Goal: Task Accomplishment & Management: Complete application form

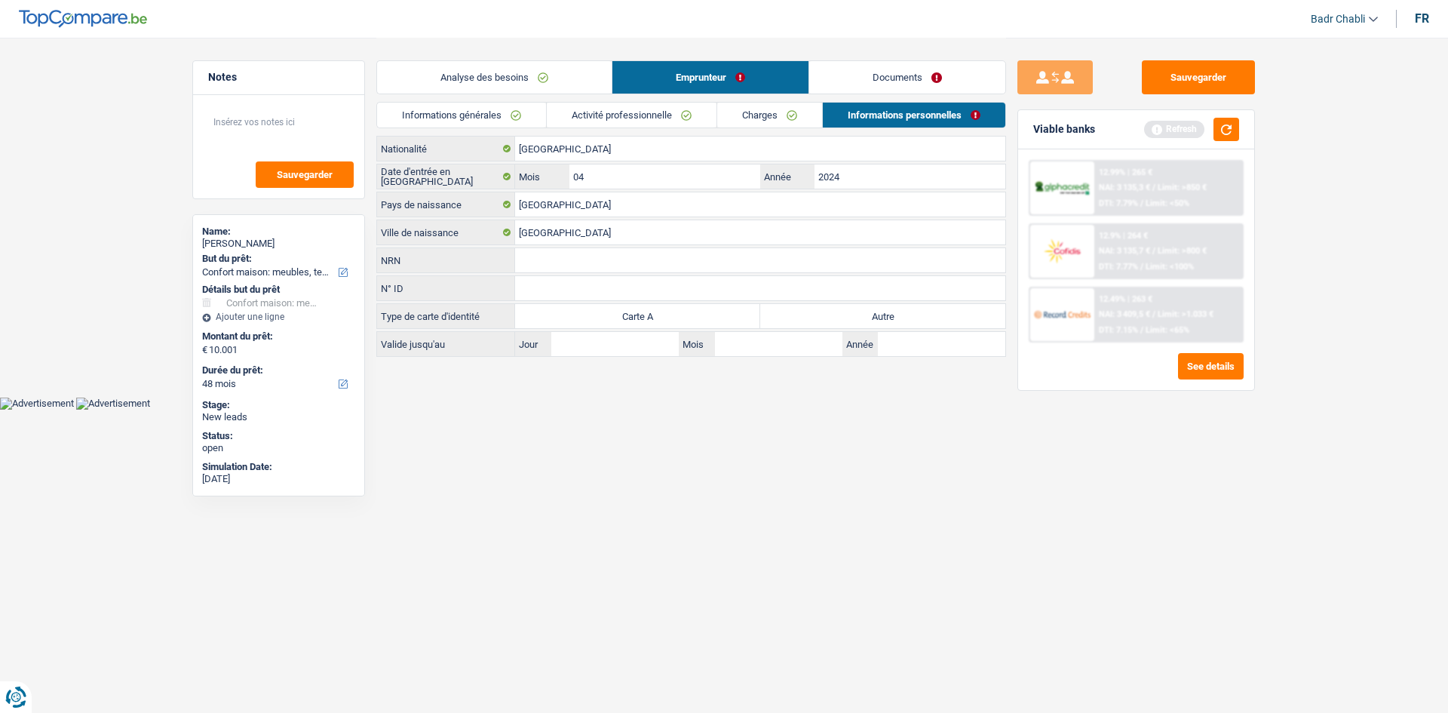
select select "household"
select select "48"
click at [1243, 63] on button "Sauvegarder" at bounding box center [1198, 77] width 113 height 34
click at [865, 315] on label "Autre" at bounding box center [882, 316] width 245 height 24
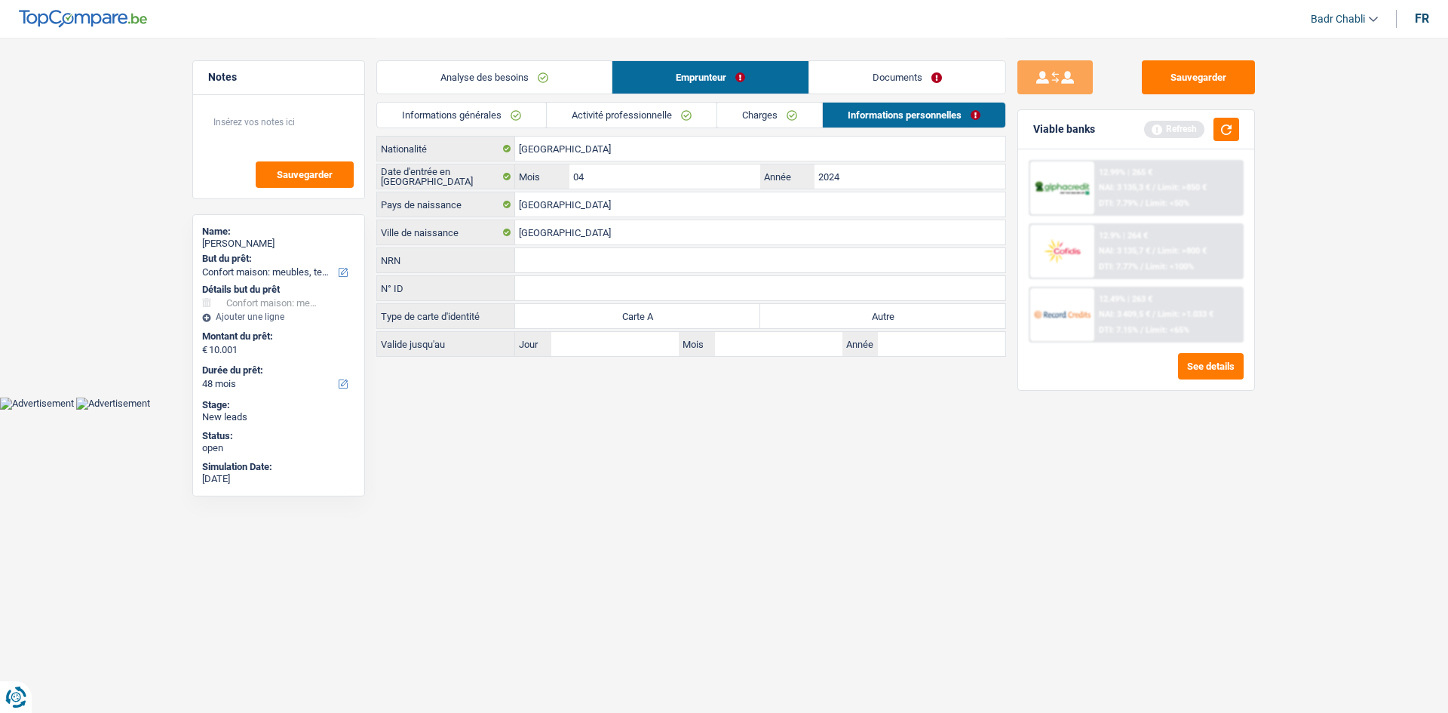
click at [865, 315] on input "Autre" at bounding box center [882, 316] width 245 height 24
radio input "true"
click at [1216, 90] on button "Sauvegarder" at bounding box center [1198, 77] width 113 height 34
click at [1215, 72] on button "Sauvegarder" at bounding box center [1198, 77] width 113 height 34
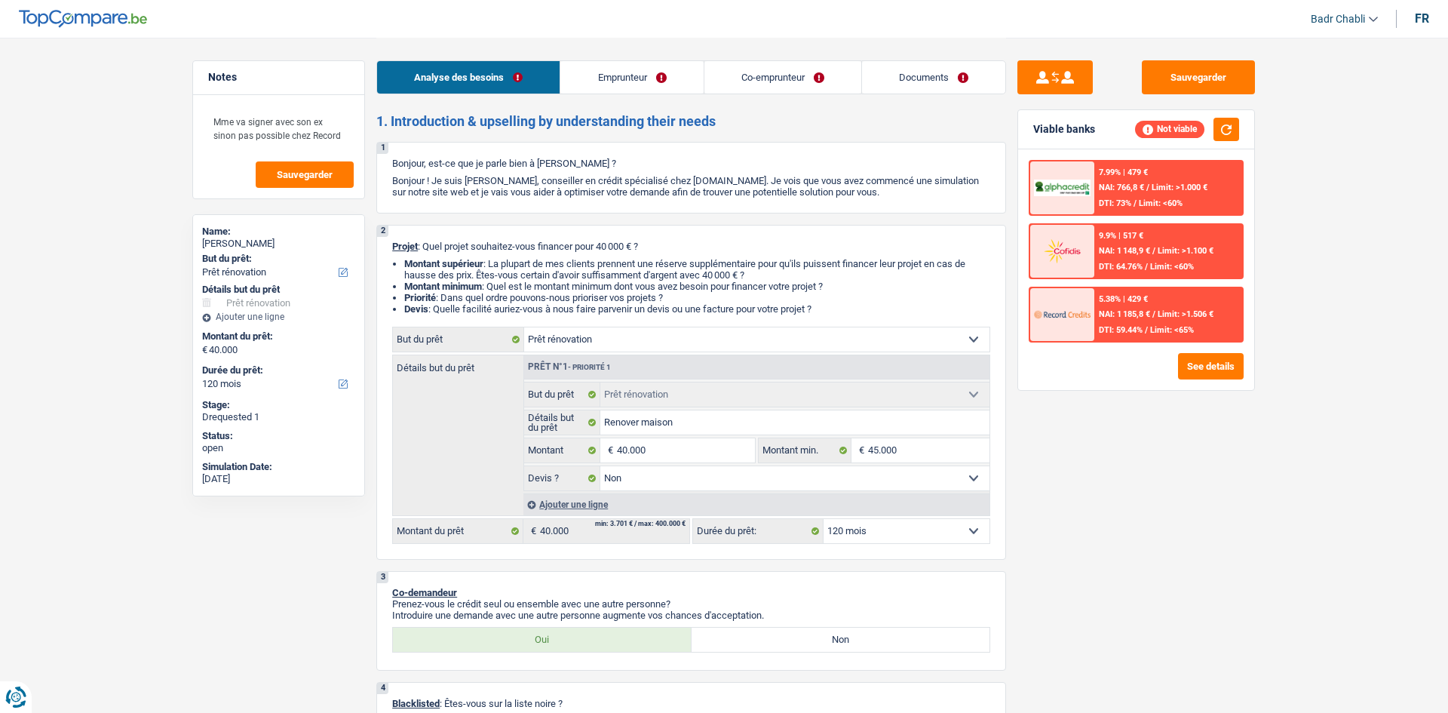
select select "renovation"
select select "120"
select select "renovation"
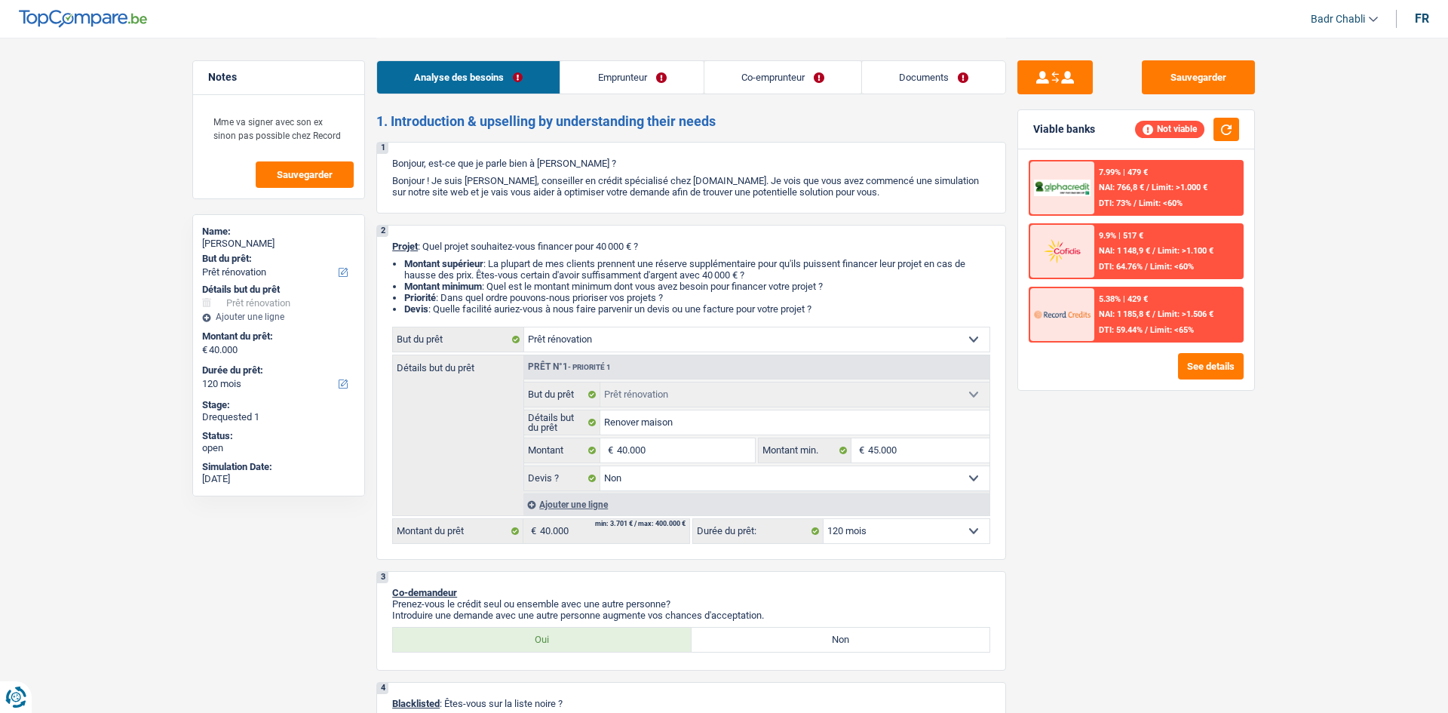
select select "false"
select select "120"
select select "worker"
select select "netSalary"
select select "rentalIncome"
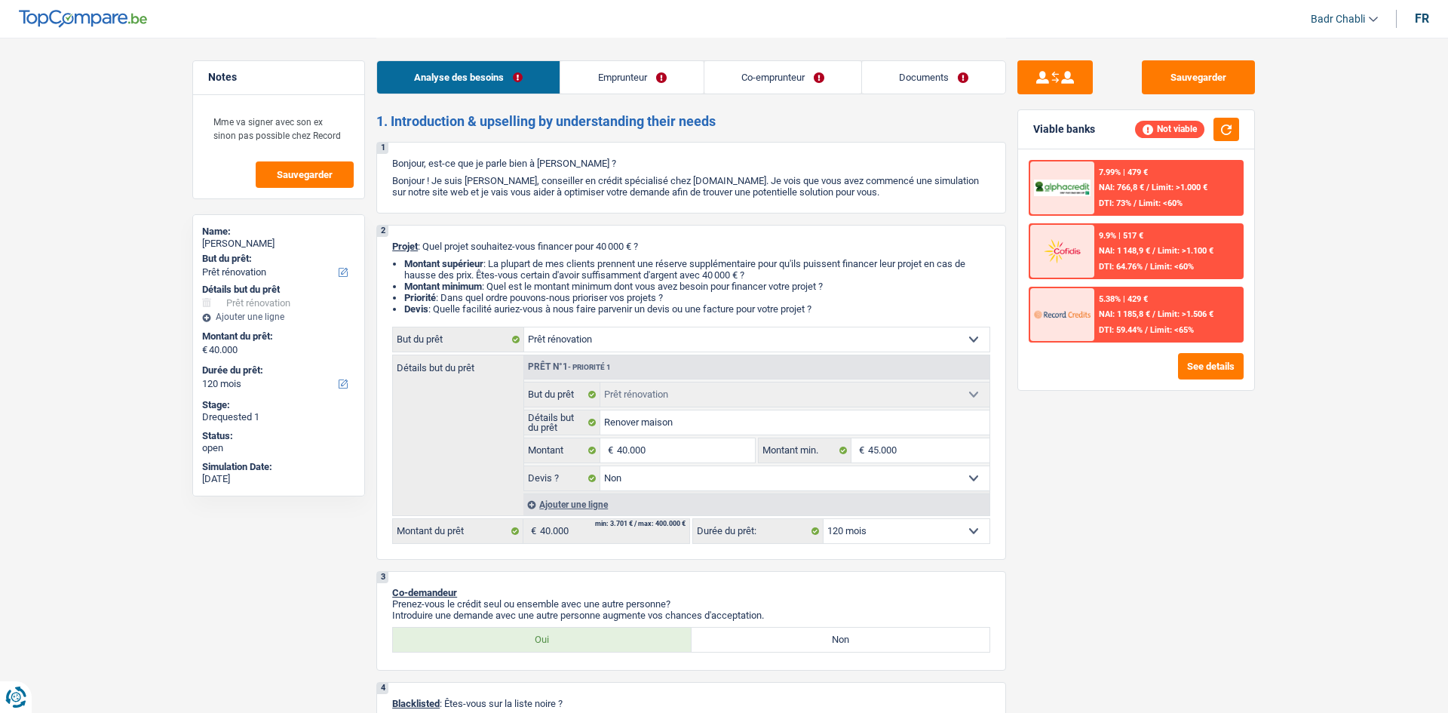
select select "mealVouchers"
select select "ownerWithMortgage"
select select "mortgage"
select select "300"
select select "personalLoan"
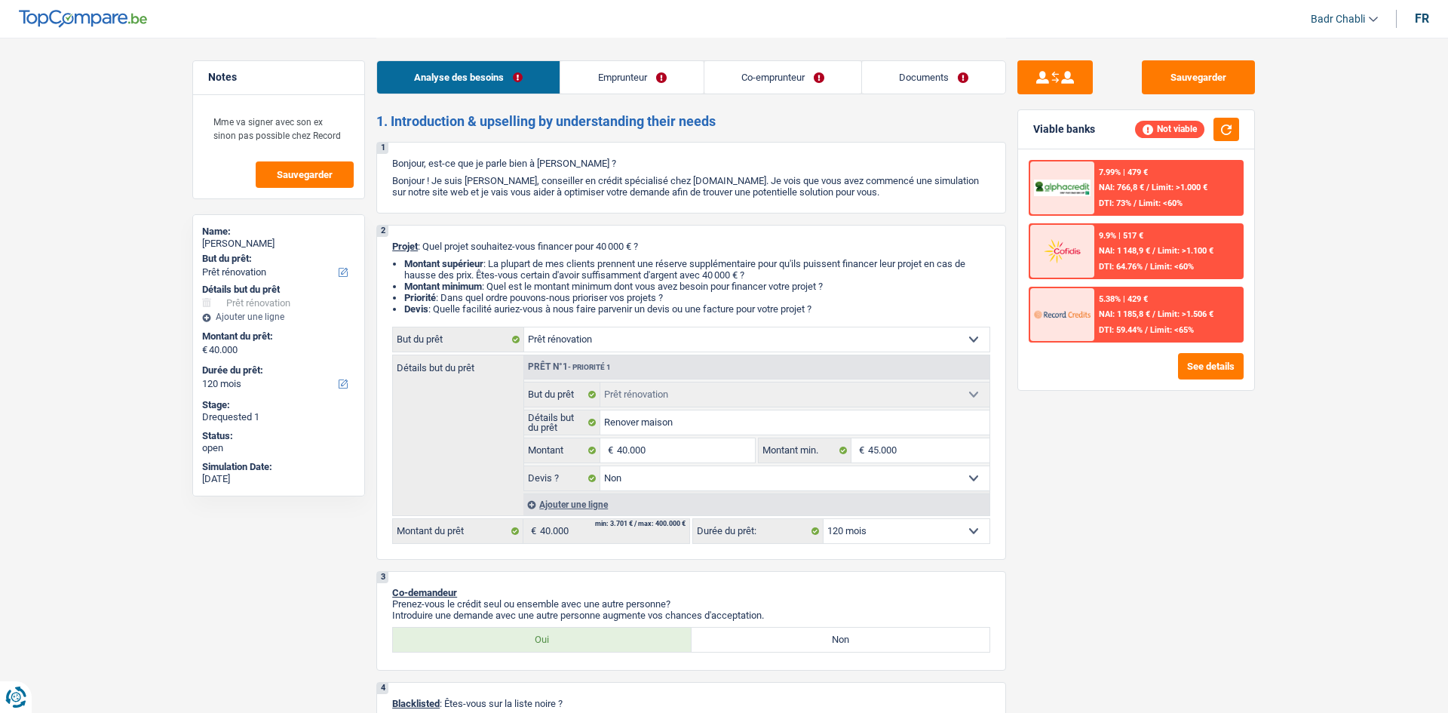
select select "smallWorks"
select select "84"
select select "personalLoan"
select select "smallWorks"
select select "120"
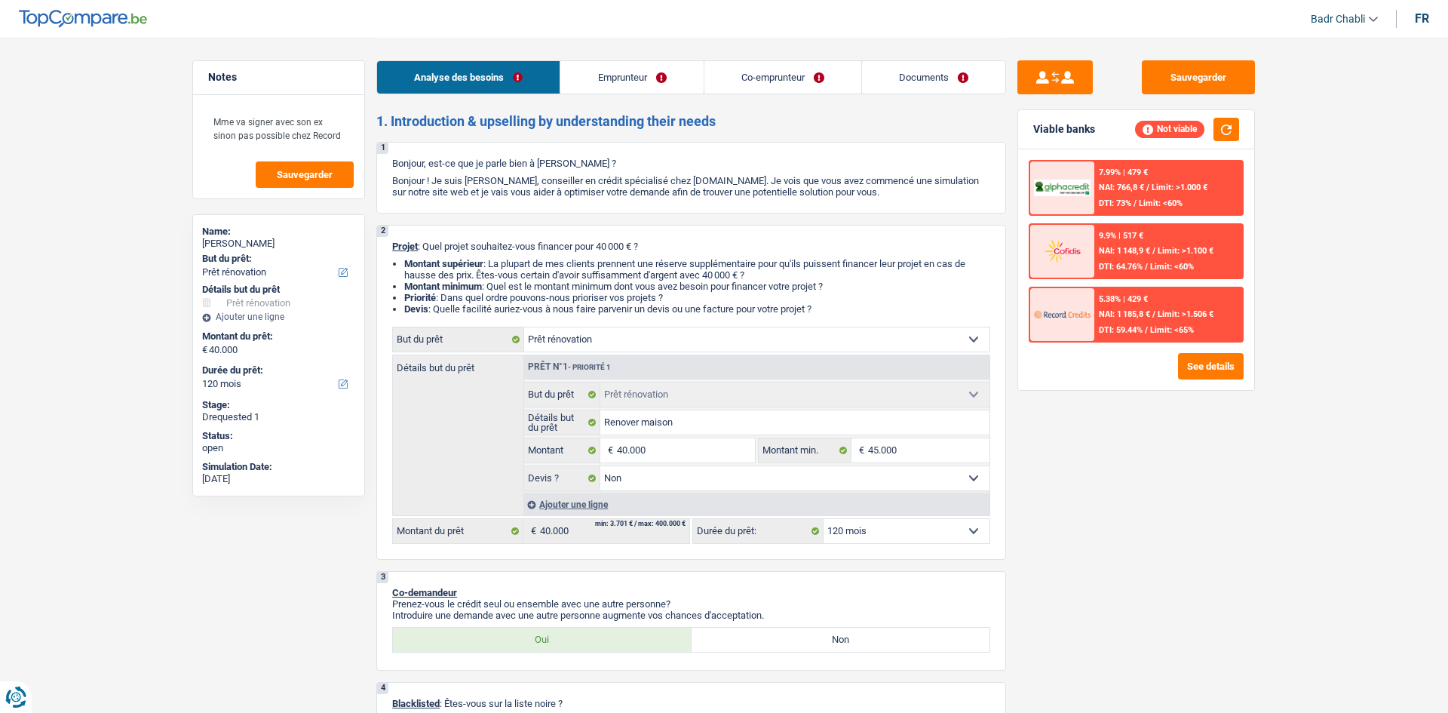
select select "renovation"
select select "false"
select select "120"
